Goal: Information Seeking & Learning: Learn about a topic

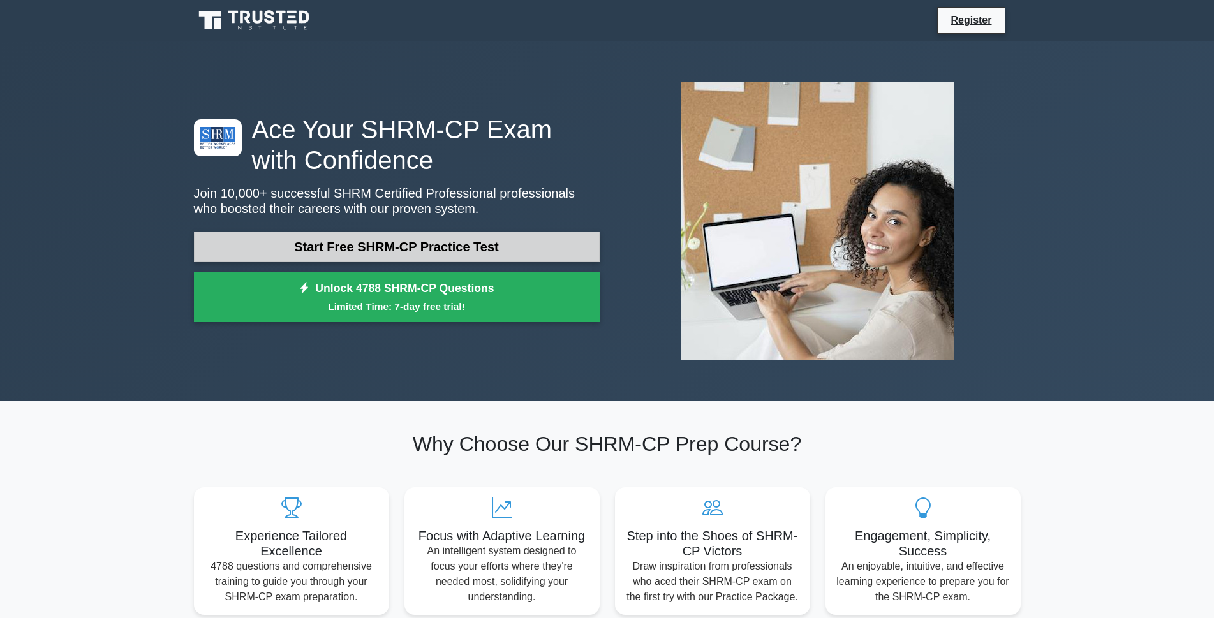
click at [426, 250] on link "Start Free SHRM-CP Practice Test" at bounding box center [397, 247] width 406 height 31
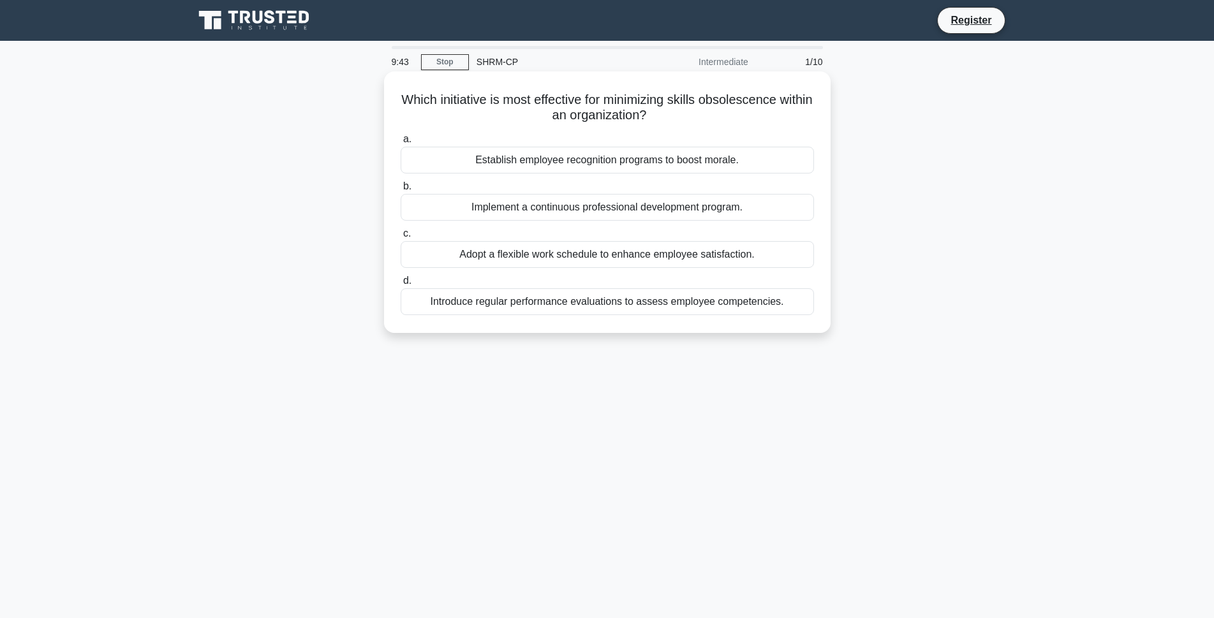
click at [584, 164] on div "Establish employee recognition programs to boost morale." at bounding box center [607, 160] width 413 height 27
click at [401, 144] on input "a. Establish employee recognition programs to boost morale." at bounding box center [401, 139] width 0 height 8
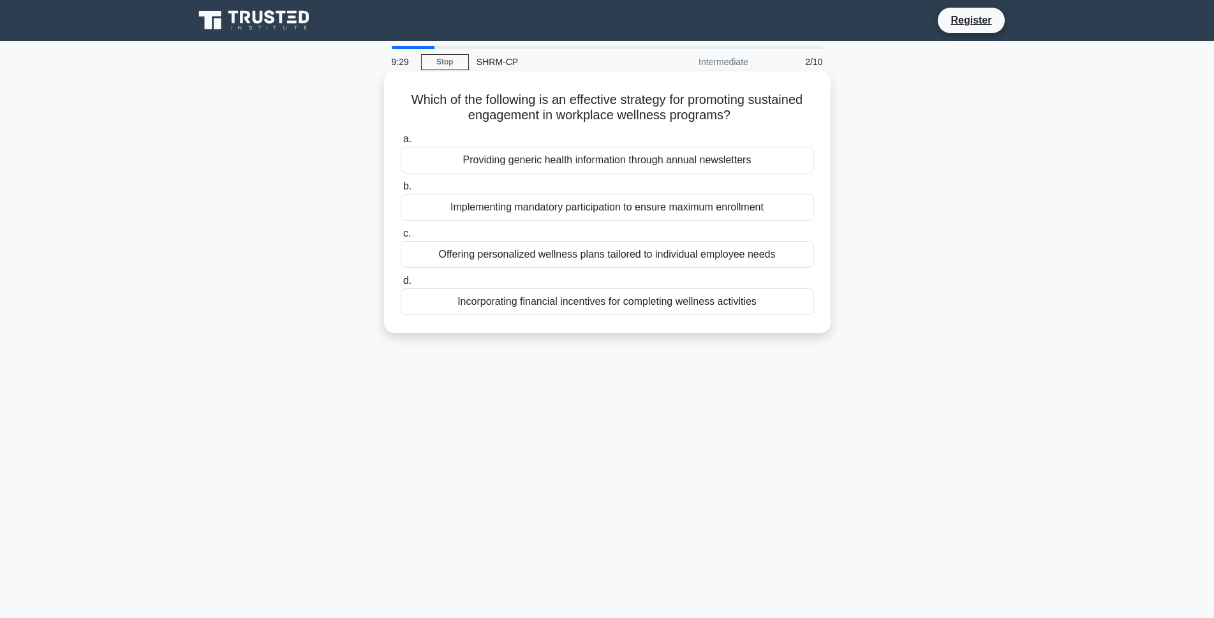
click at [650, 161] on div "Providing generic health information through annual newsletters" at bounding box center [607, 160] width 413 height 27
click at [401, 144] on input "a. Providing generic health information through annual newsletters" at bounding box center [401, 139] width 0 height 8
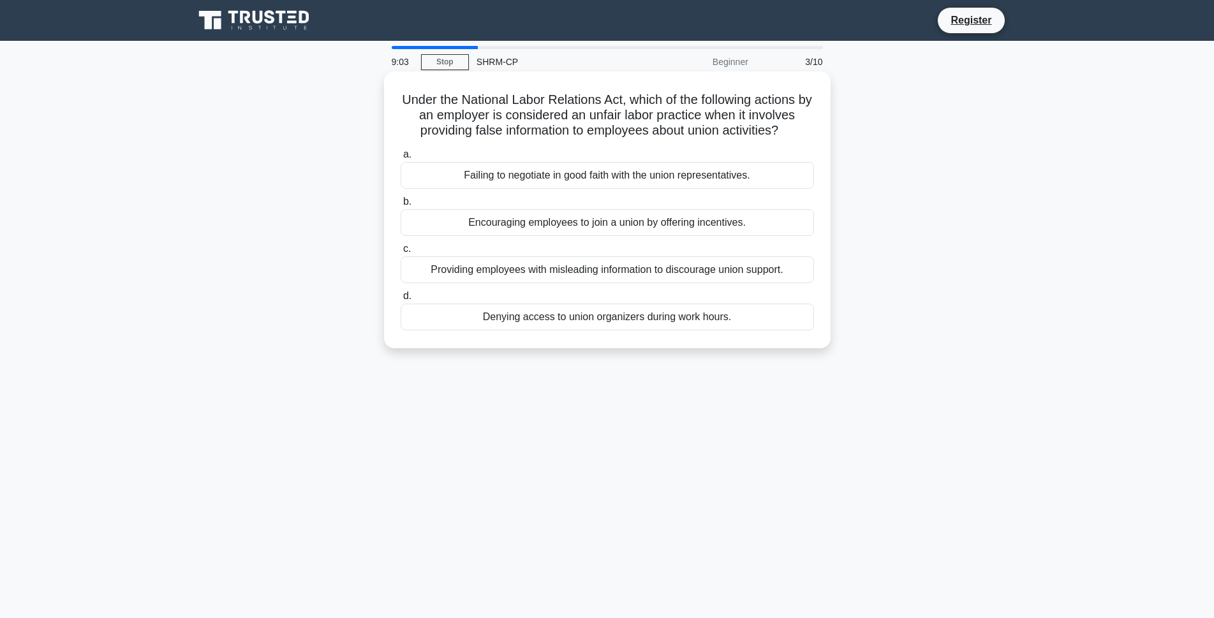
click at [659, 278] on div "Providing employees with misleading information to discourage union support." at bounding box center [607, 269] width 413 height 27
click at [401, 253] on input "c. Providing employees with misleading information to discourage union support." at bounding box center [401, 249] width 0 height 8
